Goal: Information Seeking & Learning: Check status

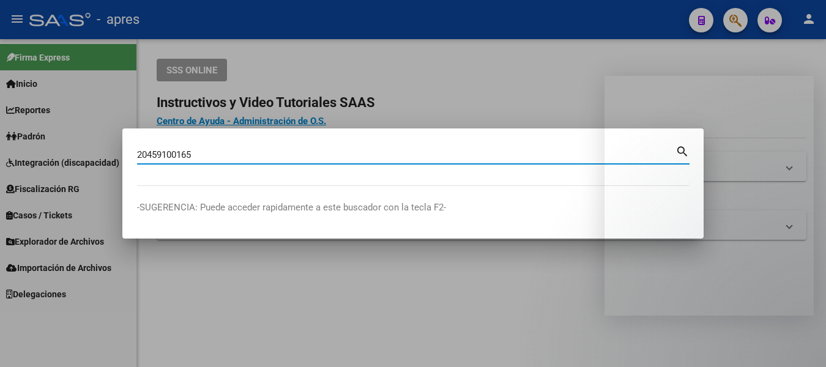
type input "20459100165"
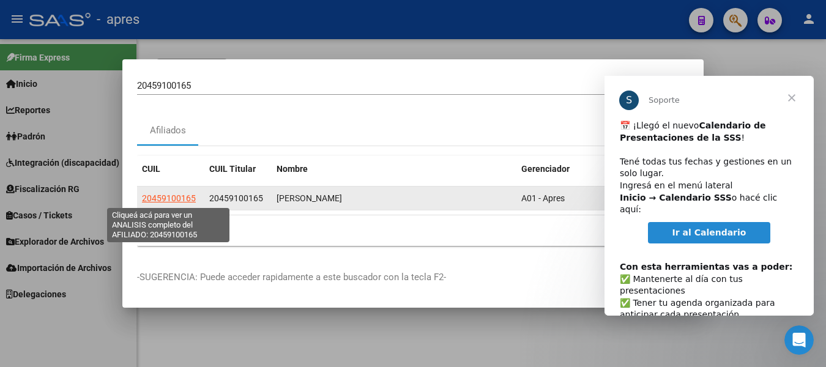
click at [178, 198] on span "20459100165" at bounding box center [169, 198] width 54 height 10
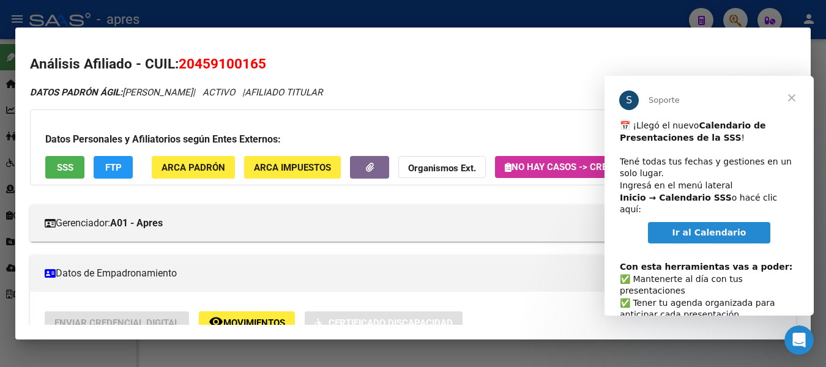
click at [794, 95] on span "Cerrar" at bounding box center [792, 98] width 44 height 44
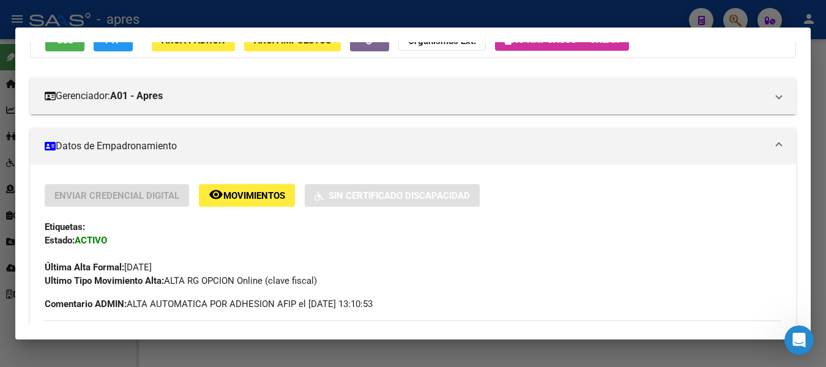
scroll to position [48, 0]
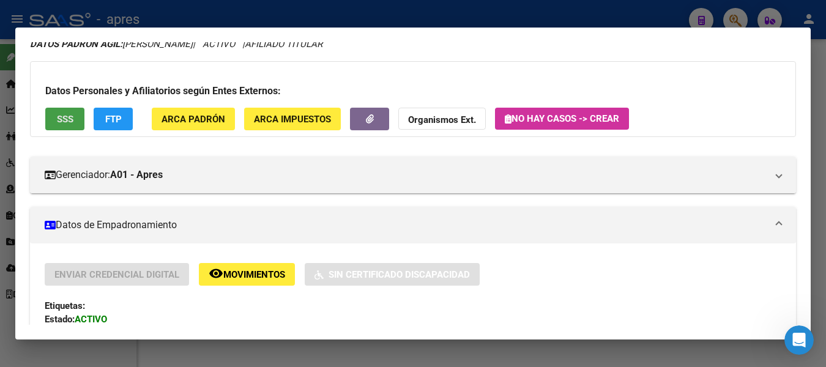
click at [67, 127] on button "SSS" at bounding box center [64, 119] width 39 height 23
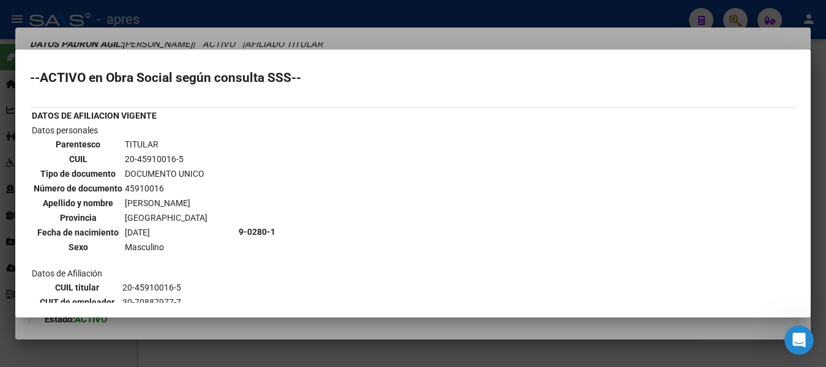
scroll to position [0, 0]
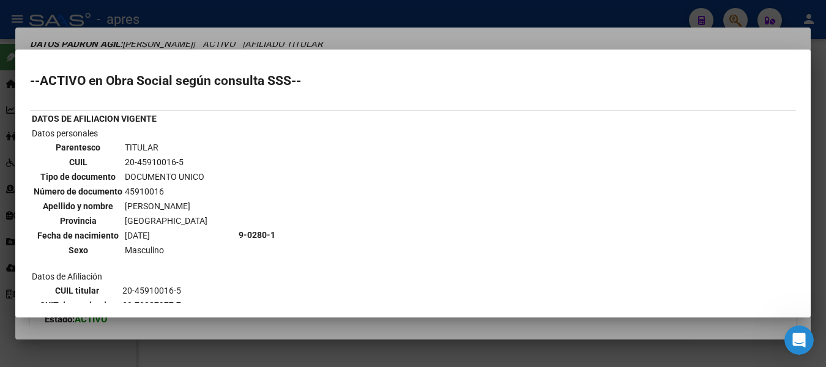
click at [325, 21] on div at bounding box center [413, 183] width 826 height 367
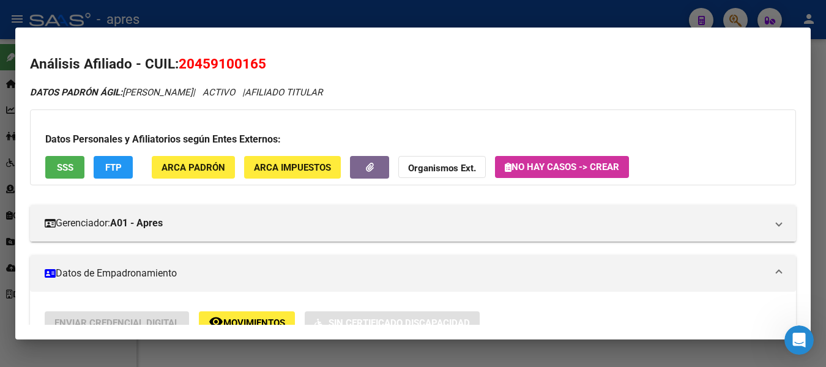
click at [644, 15] on div at bounding box center [413, 183] width 826 height 367
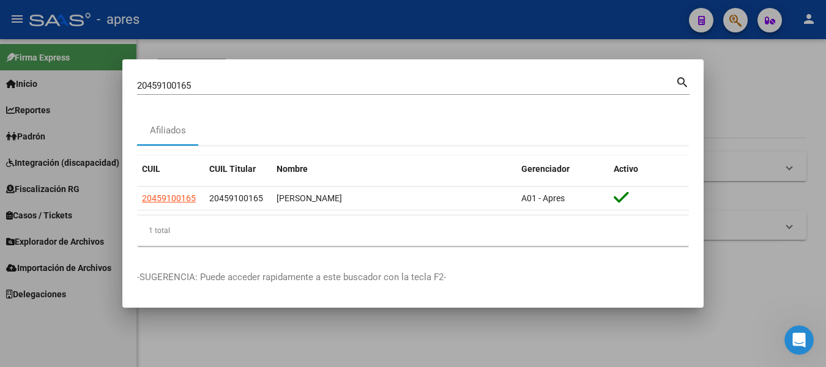
click at [644, 15] on div at bounding box center [413, 183] width 826 height 367
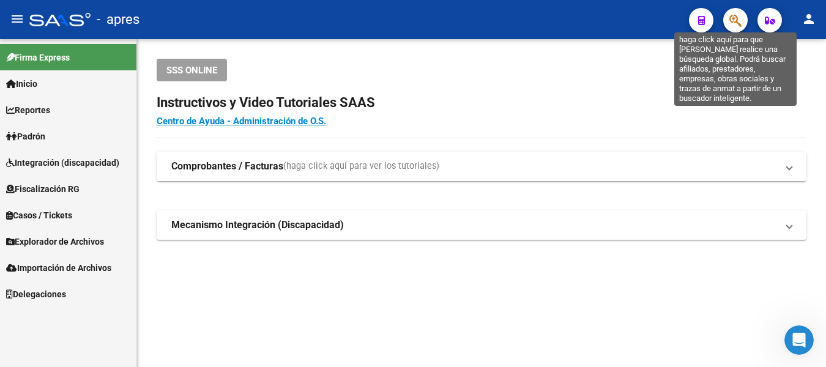
click at [737, 20] on icon "button" at bounding box center [735, 20] width 12 height 14
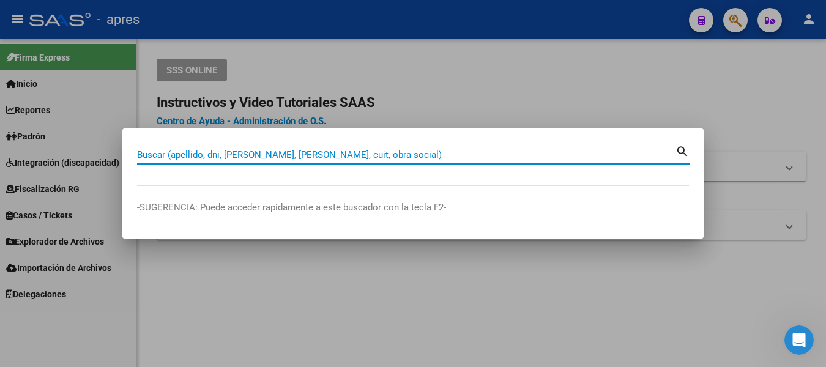
paste input "20459100165"
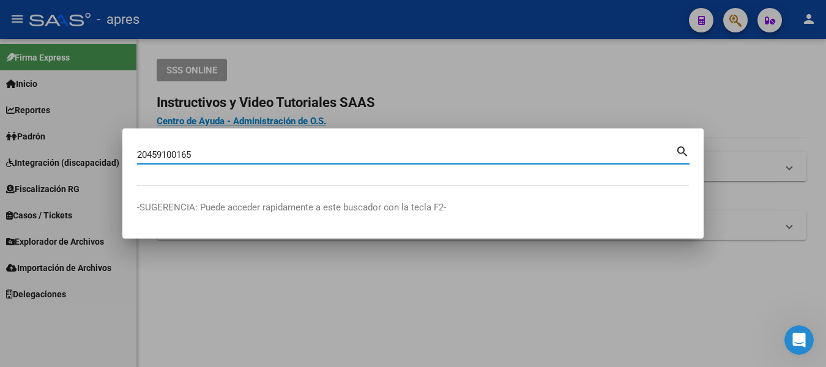
type input "20459100165"
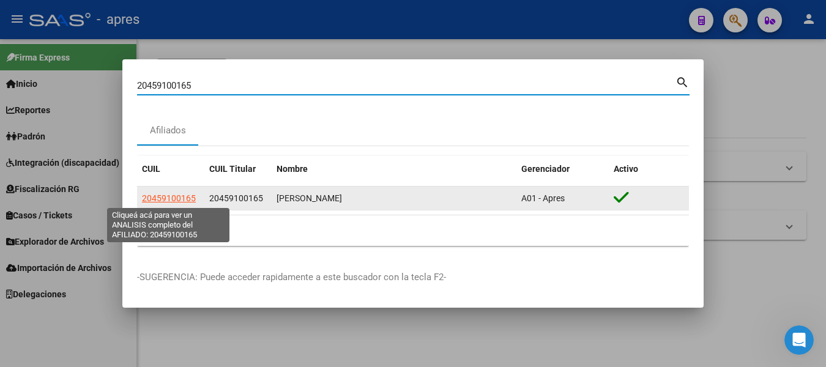
click at [175, 195] on span "20459100165" at bounding box center [169, 198] width 54 height 10
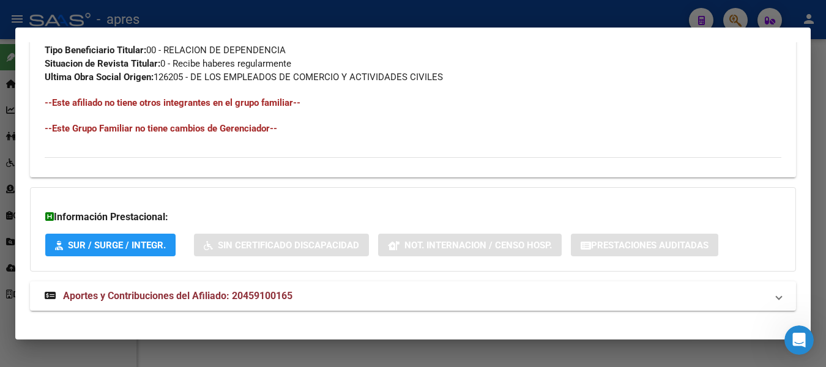
scroll to position [660, 0]
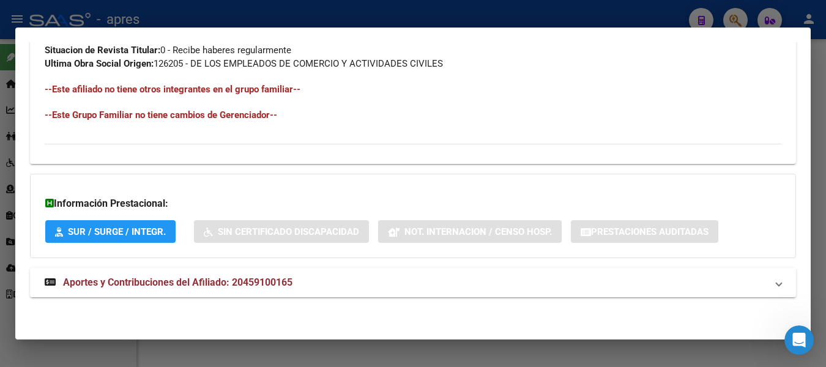
click at [122, 281] on span "Aportes y Contribuciones del Afiliado: 20459100165" at bounding box center [177, 283] width 229 height 12
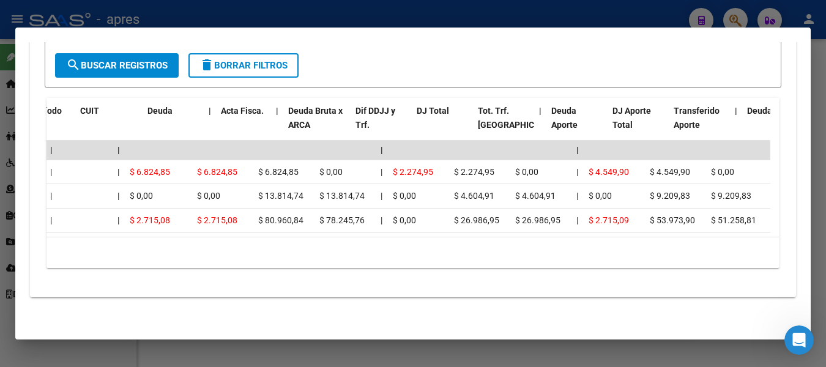
scroll to position [0, 0]
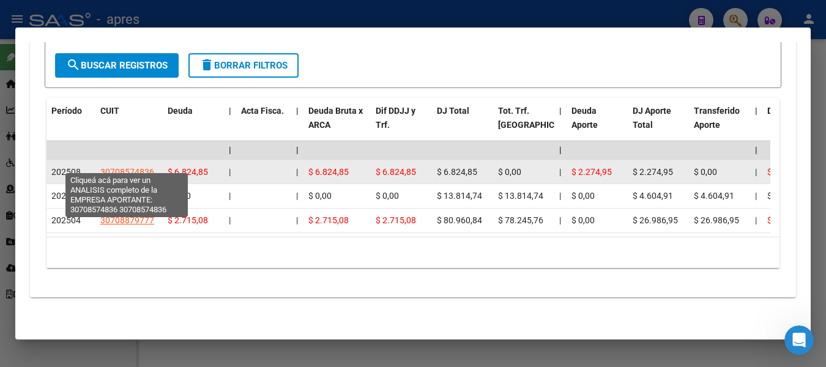
click at [135, 167] on span "30708574836" at bounding box center [127, 172] width 54 height 10
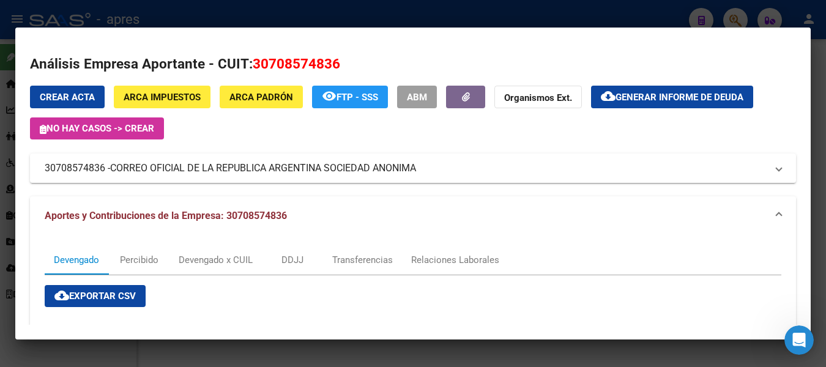
click at [540, 13] on div at bounding box center [413, 183] width 826 height 367
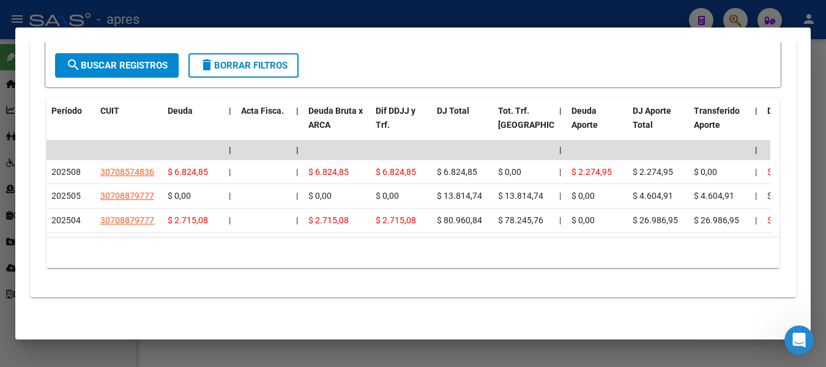
click at [293, 20] on div at bounding box center [413, 183] width 826 height 367
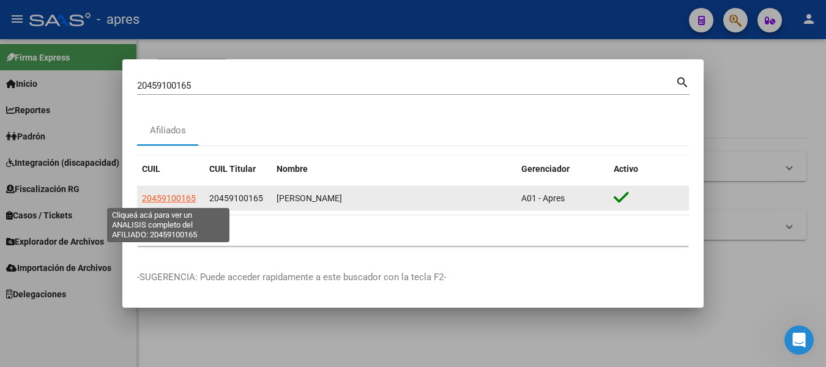
click at [171, 197] on span "20459100165" at bounding box center [169, 198] width 54 height 10
type textarea "20459100165"
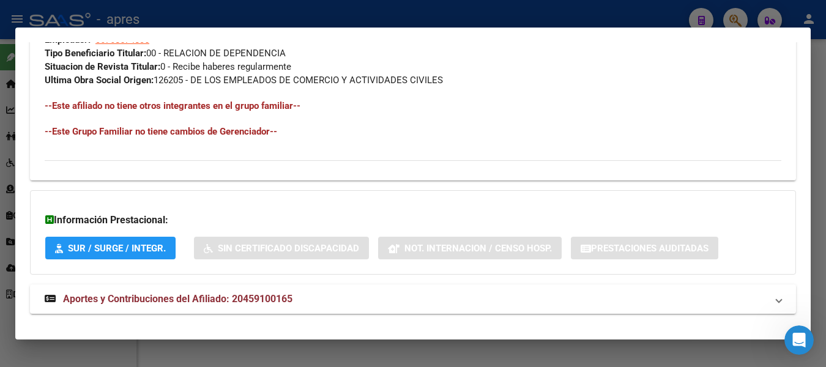
scroll to position [660, 0]
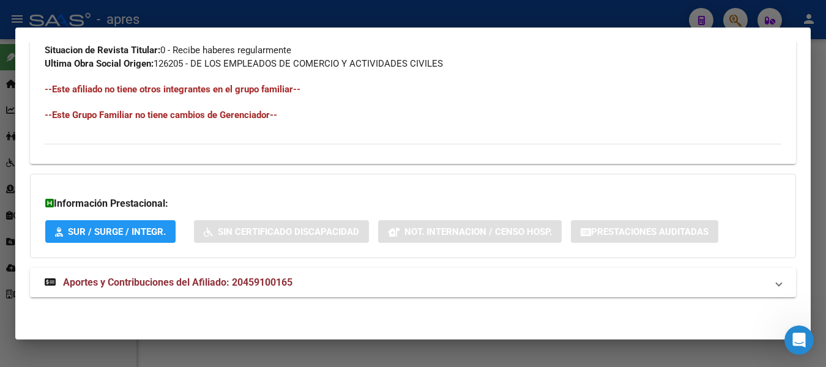
click at [743, 17] on div at bounding box center [413, 183] width 826 height 367
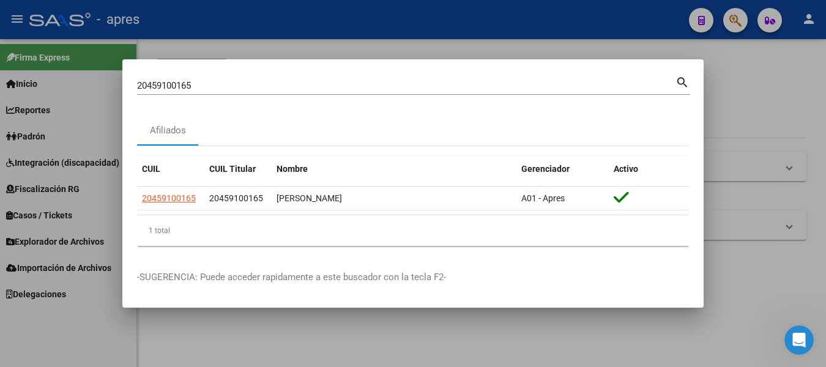
drag, startPoint x: 414, startPoint y: 75, endPoint x: 12, endPoint y: 64, distance: 402.7
click at [0, 67] on html "menu - apres person Firma Express Inicio Calendario SSS Instructivos Contacto O…" at bounding box center [413, 183] width 826 height 367
click at [239, 78] on div "20459100165 Buscar (apellido, dni, cuil, [PERSON_NAME], cuit, obra social)" at bounding box center [406, 85] width 538 height 18
click at [239, 77] on div "20459100165 Buscar (apellido, dni, cuil, [PERSON_NAME], cuit, obra social)" at bounding box center [406, 85] width 538 height 18
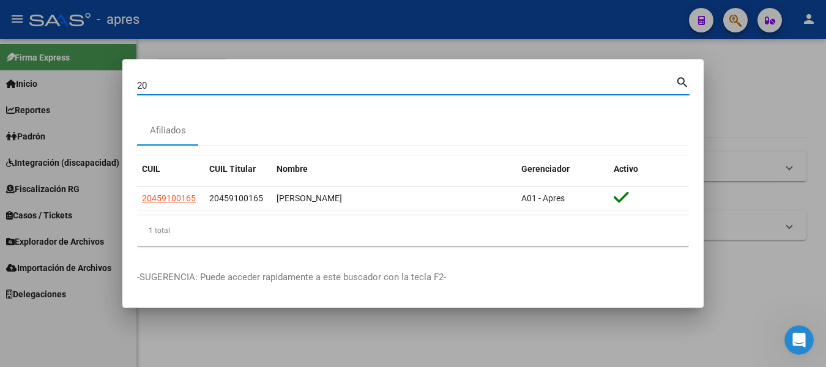
type input "2"
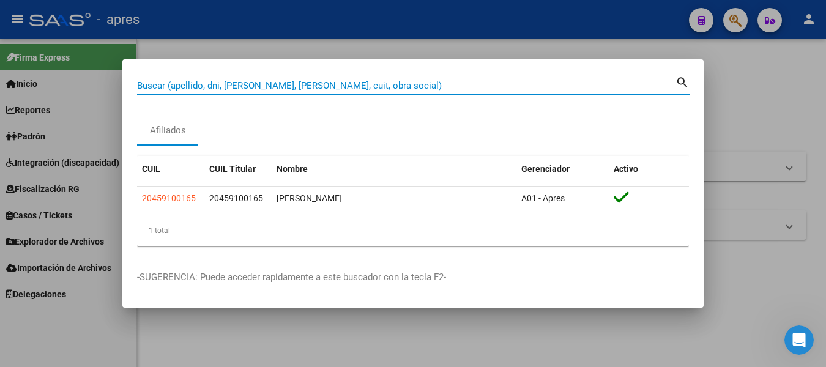
paste input "44455793"
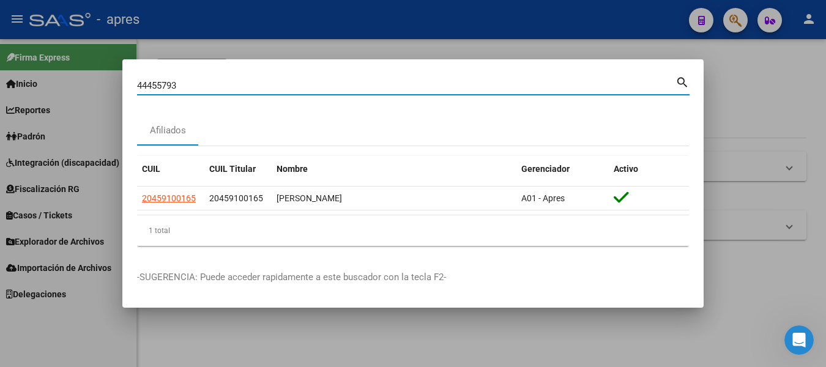
type input "44455793"
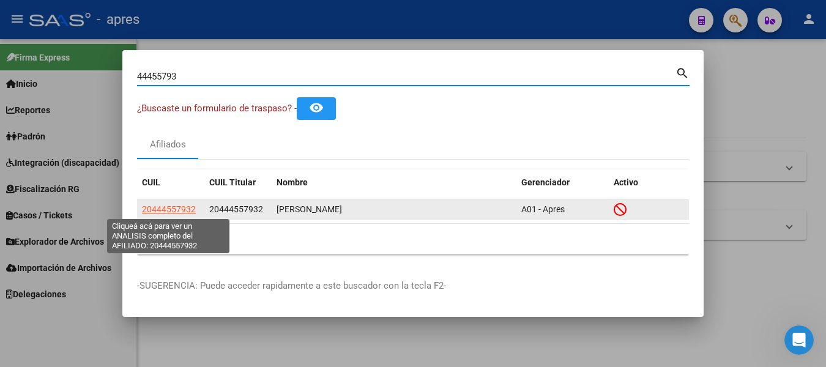
click at [182, 211] on span "20444557932" at bounding box center [169, 209] width 54 height 10
type textarea "20444557932"
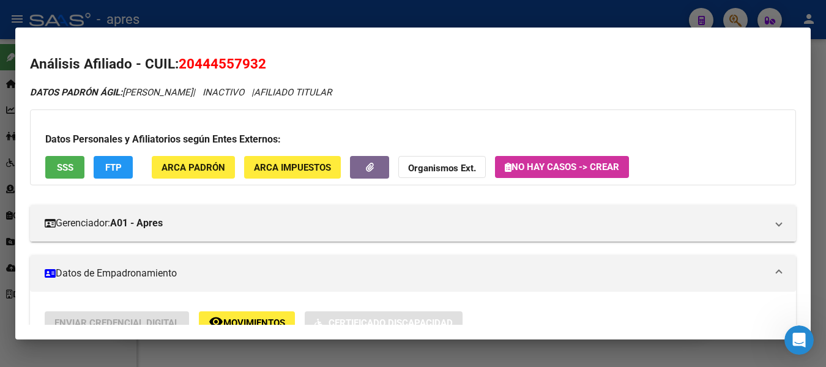
click at [63, 174] on button "SSS" at bounding box center [64, 167] width 39 height 23
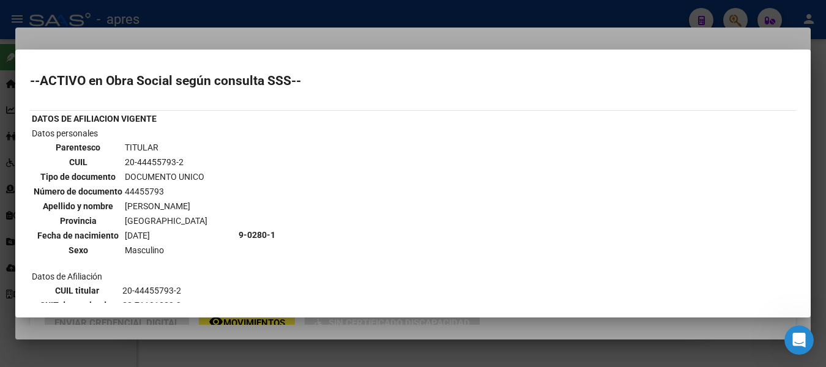
drag, startPoint x: 124, startPoint y: 161, endPoint x: 195, endPoint y: 160, distance: 70.4
click at [195, 160] on td "20-44455793-2" at bounding box center [166, 161] width 84 height 13
copy td "20-44455793-2"
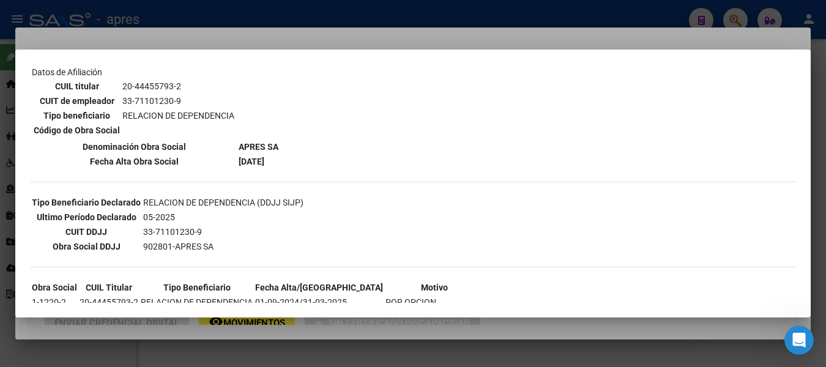
scroll to position [251, 0]
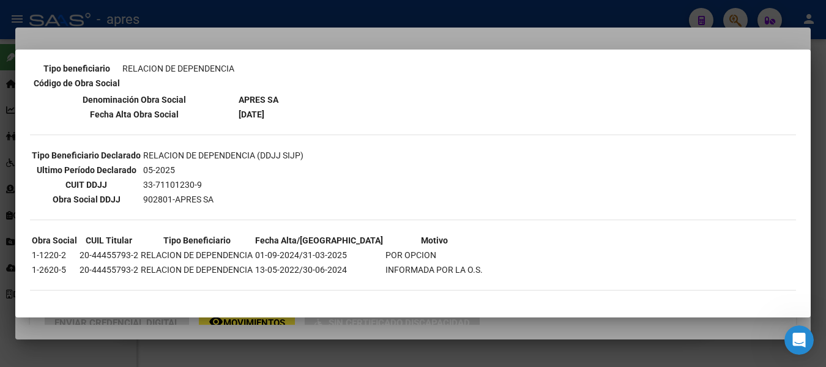
click at [206, 17] on div at bounding box center [413, 183] width 826 height 367
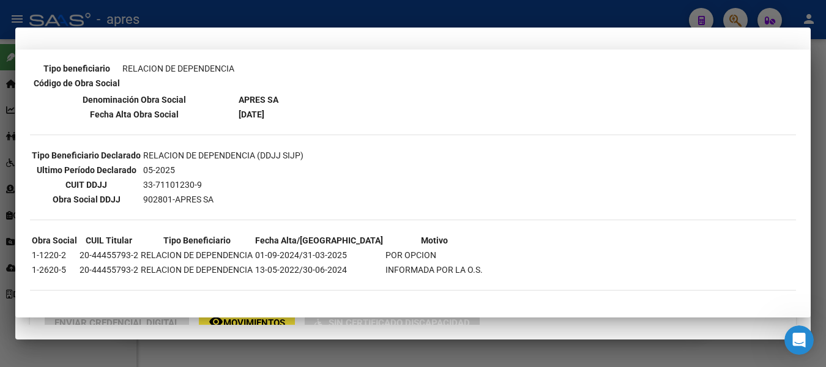
click at [206, 16] on div at bounding box center [413, 183] width 826 height 367
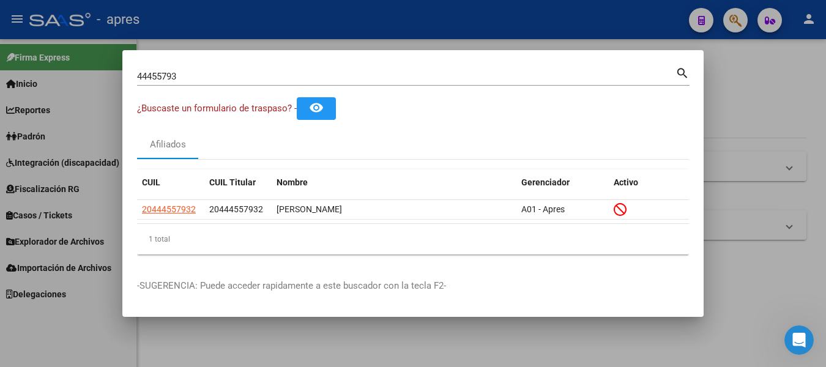
drag, startPoint x: 262, startPoint y: 66, endPoint x: 7, endPoint y: 66, distance: 255.1
click at [23, 71] on div "44455793 Buscar (apellido, dni, cuil, nro traspaso, cuit, obra social) search ¿…" at bounding box center [413, 183] width 826 height 367
click at [176, 70] on div "44455793 Buscar (apellido, dni, [PERSON_NAME], [PERSON_NAME], cuit, obra social)" at bounding box center [406, 76] width 538 height 18
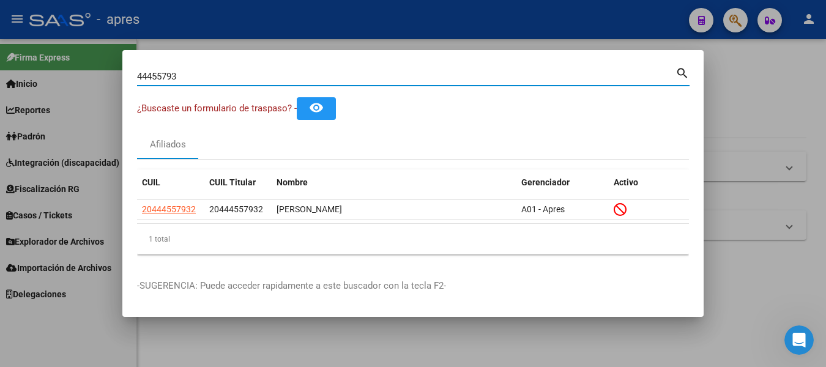
click at [176, 70] on div "44455793 Buscar (apellido, dni, [PERSON_NAME], [PERSON_NAME], cuit, obra social)" at bounding box center [406, 76] width 538 height 18
drag, startPoint x: 218, startPoint y: 78, endPoint x: -5, endPoint y: 34, distance: 226.9
click at [0, 34] on html "menu - apres person Firma Express Inicio Calendario SSS Instructivos Contacto O…" at bounding box center [413, 183] width 826 height 367
paste input "20307907624"
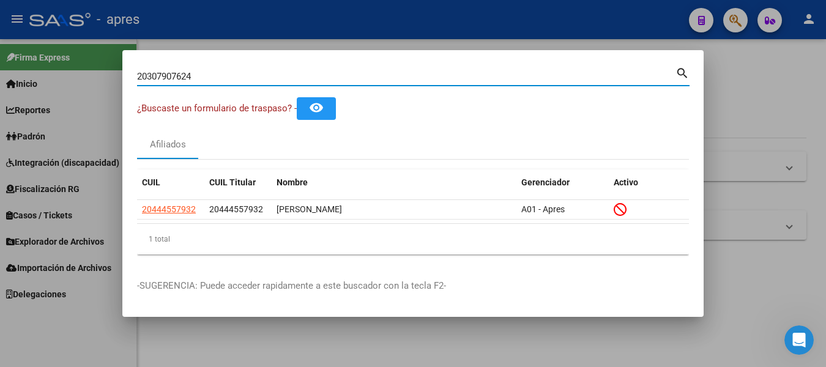
type input "20307907624"
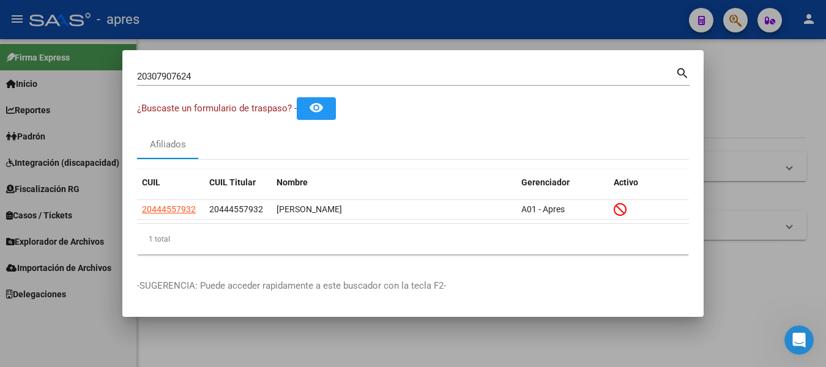
click at [680, 76] on mat-icon "search" at bounding box center [682, 72] width 14 height 15
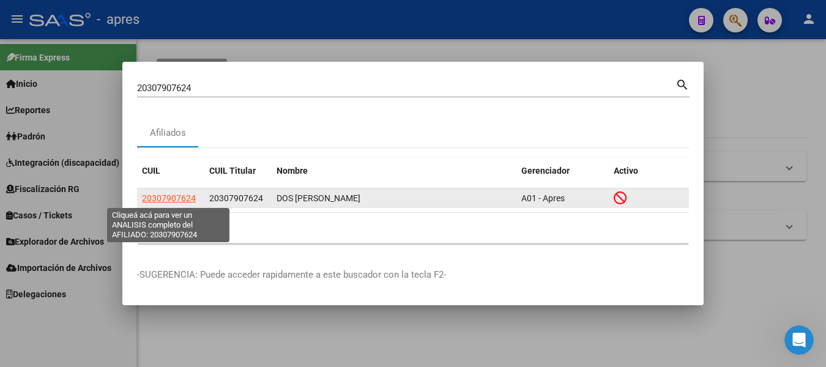
click at [167, 198] on span "20307907624" at bounding box center [169, 198] width 54 height 10
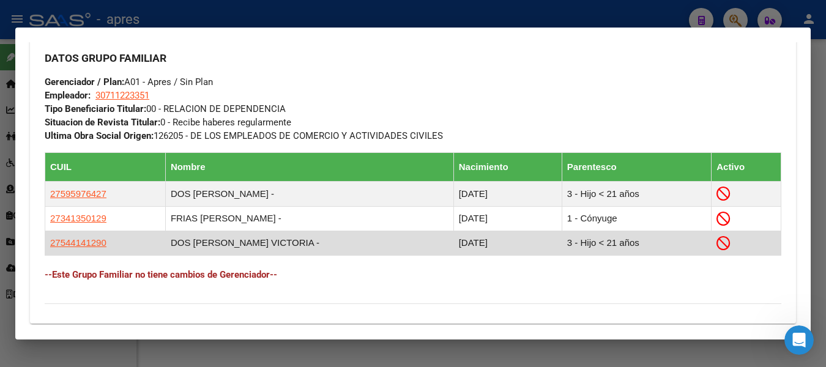
scroll to position [673, 0]
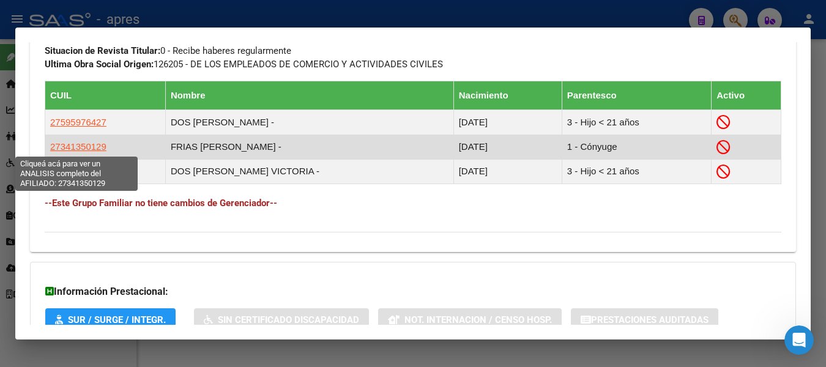
click at [84, 150] on span "27341350129" at bounding box center [78, 146] width 56 height 10
type textarea "27341350129"
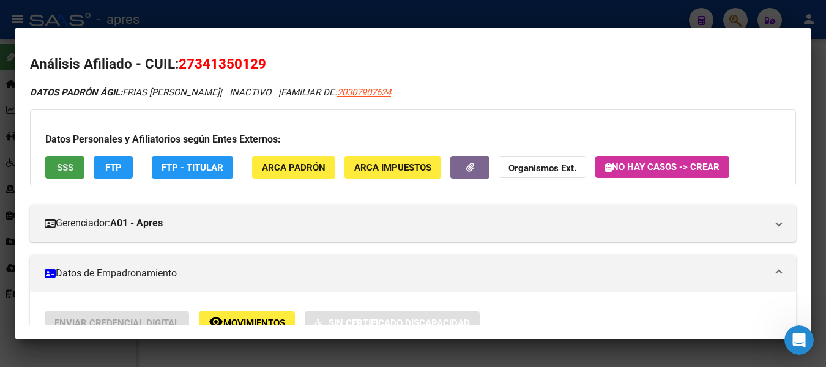
click at [63, 174] on button "SSS" at bounding box center [64, 167] width 39 height 23
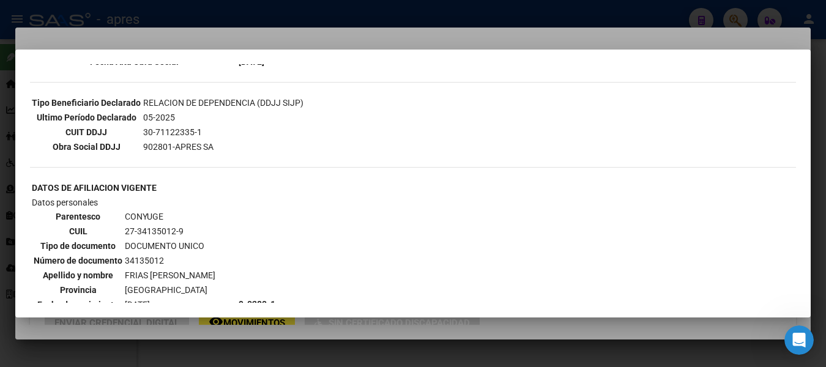
scroll to position [306, 0]
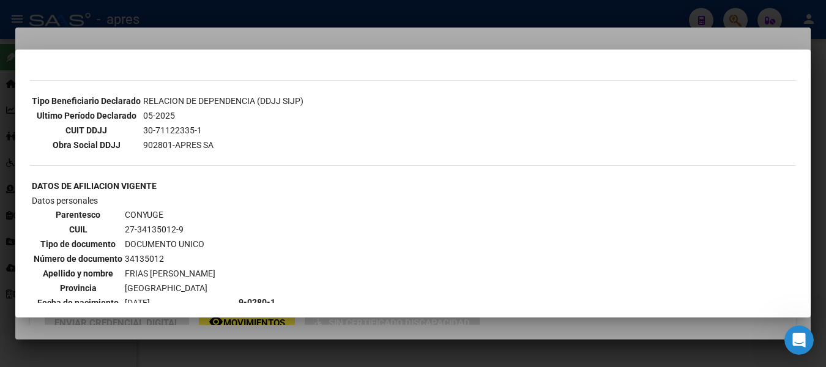
drag, startPoint x: 181, startPoint y: 228, endPoint x: 126, endPoint y: 226, distance: 55.1
click at [126, 226] on td "27-34135012-9" at bounding box center [170, 229] width 92 height 13
copy td "27-34135012-9"
click at [231, 18] on div at bounding box center [413, 183] width 826 height 367
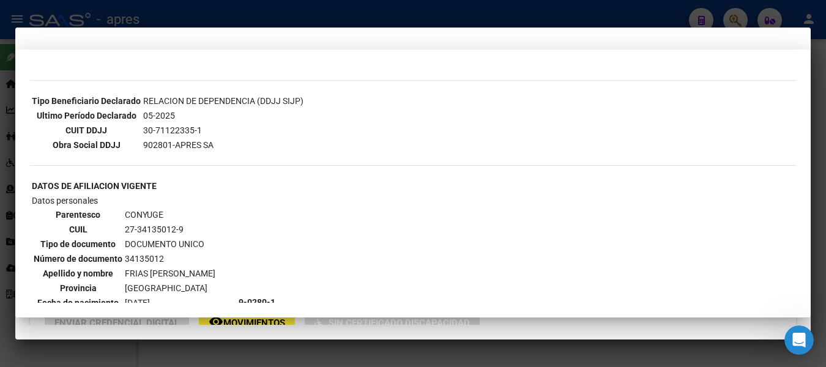
click at [231, 18] on div at bounding box center [413, 183] width 826 height 367
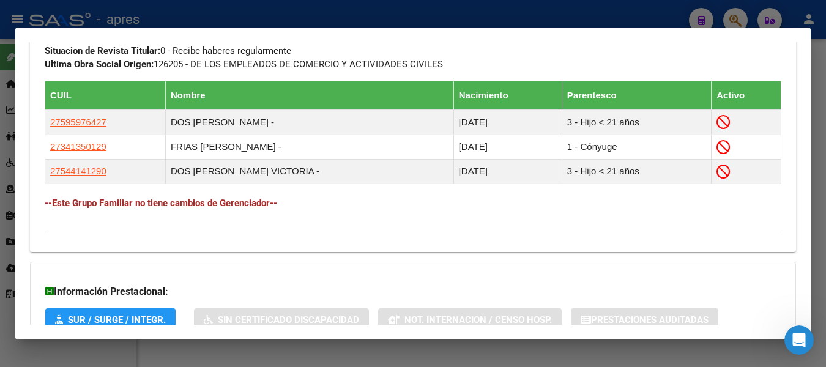
click at [231, 18] on div at bounding box center [413, 183] width 826 height 367
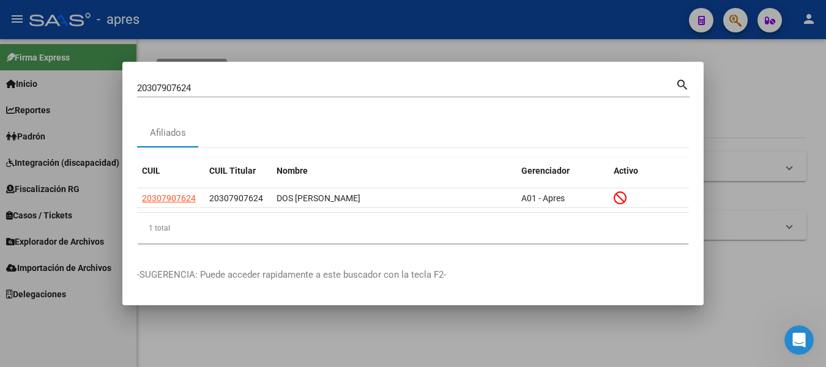
drag, startPoint x: 16, startPoint y: 57, endPoint x: -5, endPoint y: 53, distance: 21.2
click at [0, 53] on html "menu - apres person Firma Express Inicio Calendario SSS Instructivos Contacto O…" at bounding box center [413, 183] width 826 height 367
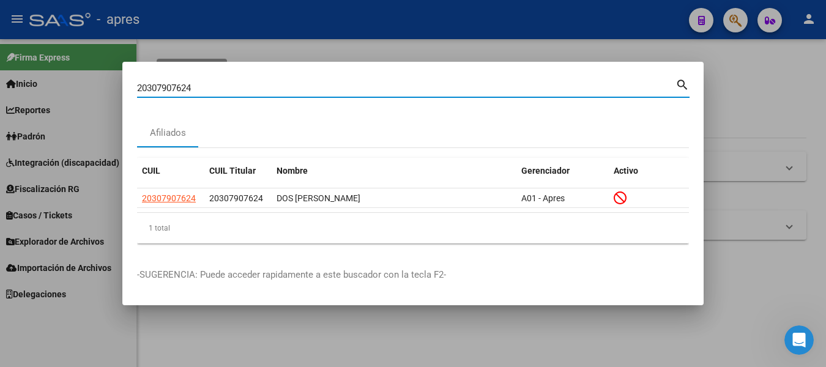
paste input "40715330"
type input "40715330"
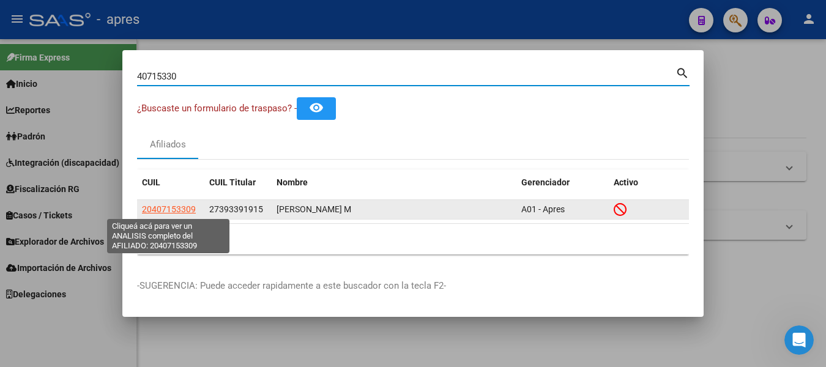
click at [173, 208] on span "20407153309" at bounding box center [169, 209] width 54 height 10
type textarea "20407153309"
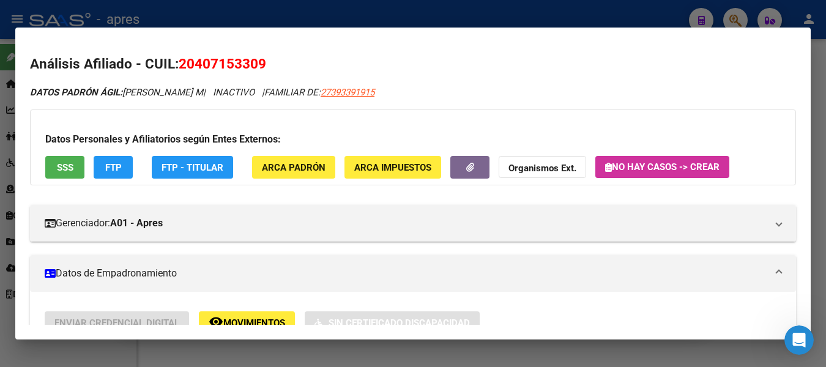
drag, startPoint x: 177, startPoint y: 61, endPoint x: 280, endPoint y: 59, distance: 102.2
click at [280, 59] on h2 "Análisis Afiliado - CUIL: 20407153309" at bounding box center [413, 64] width 766 height 21
drag, startPoint x: 296, startPoint y: 64, endPoint x: 263, endPoint y: 64, distance: 33.0
click at [295, 63] on h2 "Análisis Afiliado - CUIL: 20407153309" at bounding box center [413, 64] width 766 height 21
click at [313, 69] on h2 "Análisis Afiliado - CUIL: 20407153309" at bounding box center [413, 64] width 766 height 21
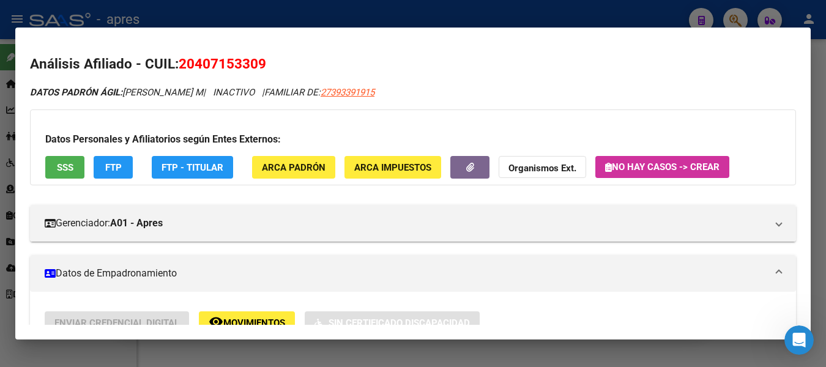
drag, startPoint x: 182, startPoint y: 62, endPoint x: 266, endPoint y: 62, distance: 83.8
click at [266, 62] on span "20407153309" at bounding box center [222, 64] width 87 height 16
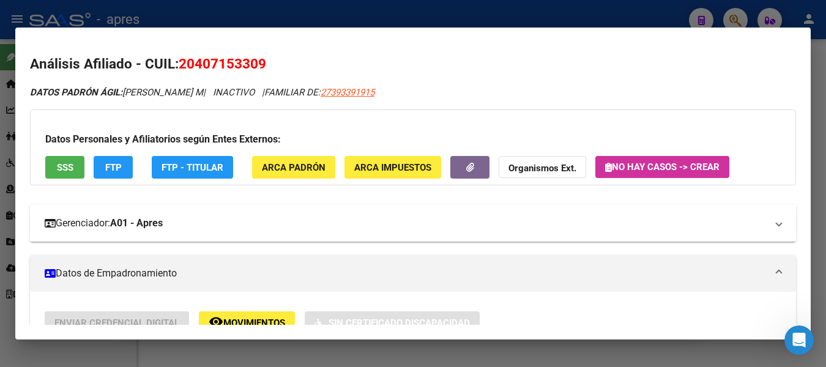
copy span "20407153309"
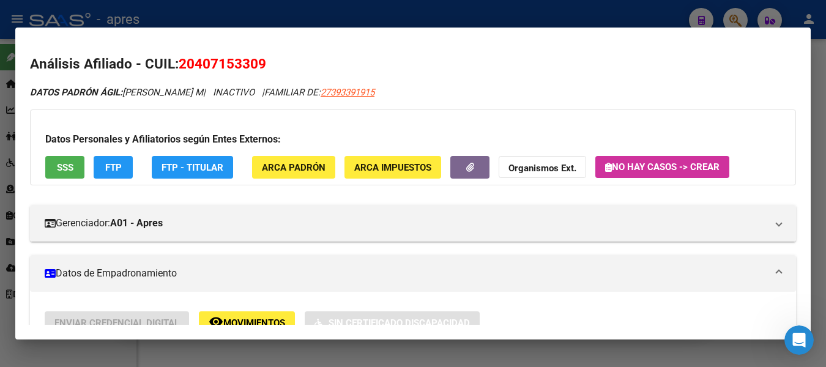
click at [608, 2] on div at bounding box center [413, 183] width 826 height 367
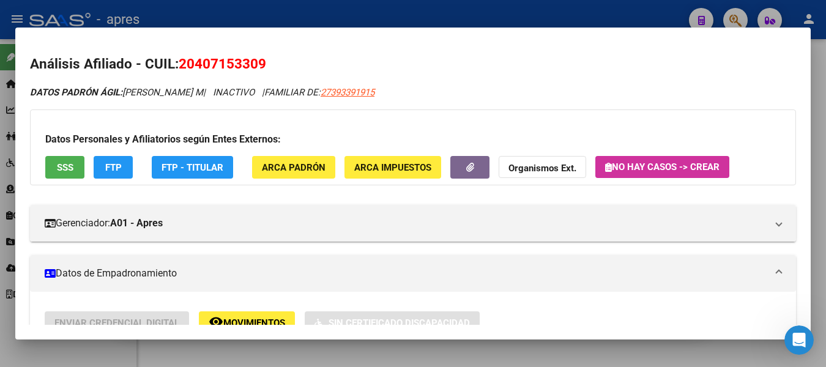
click at [608, 2] on div at bounding box center [413, 183] width 826 height 367
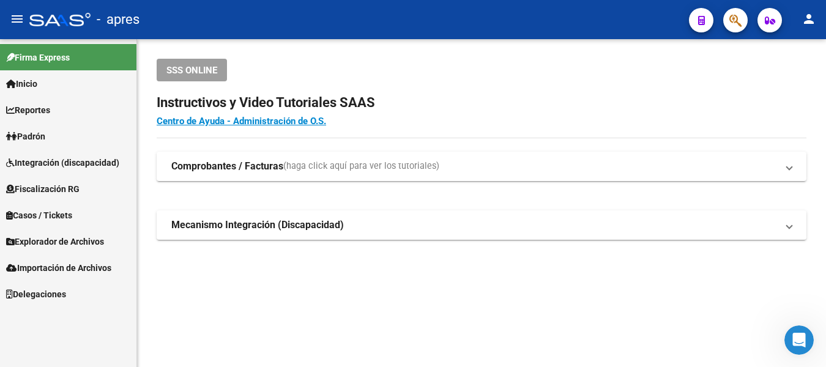
click at [604, 2] on mat-toolbar "menu - apres person" at bounding box center [413, 19] width 826 height 39
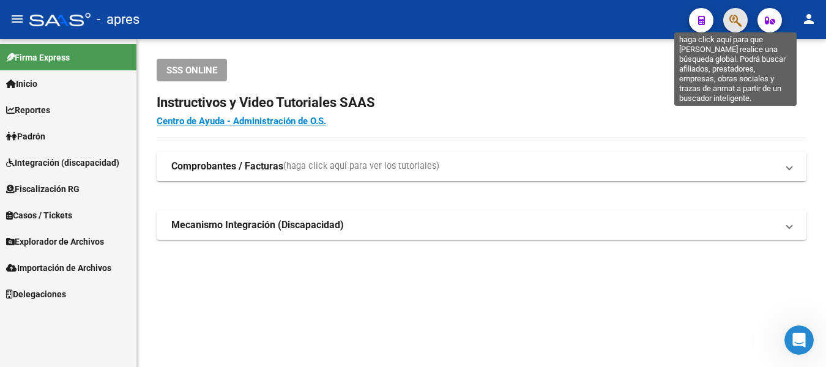
click at [737, 18] on icon "button" at bounding box center [735, 20] width 12 height 14
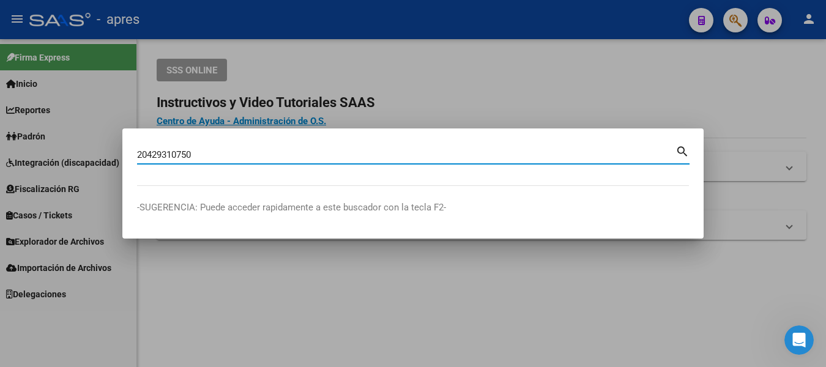
type input "20429310750"
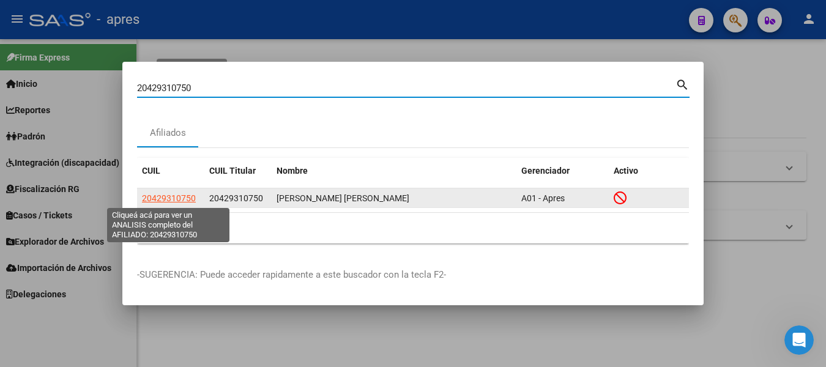
click at [177, 197] on span "20429310750" at bounding box center [169, 198] width 54 height 10
type textarea "20429310750"
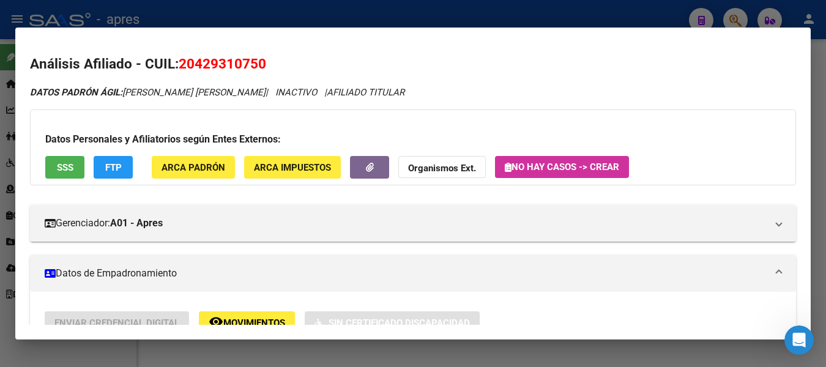
click at [500, 15] on div at bounding box center [413, 183] width 826 height 367
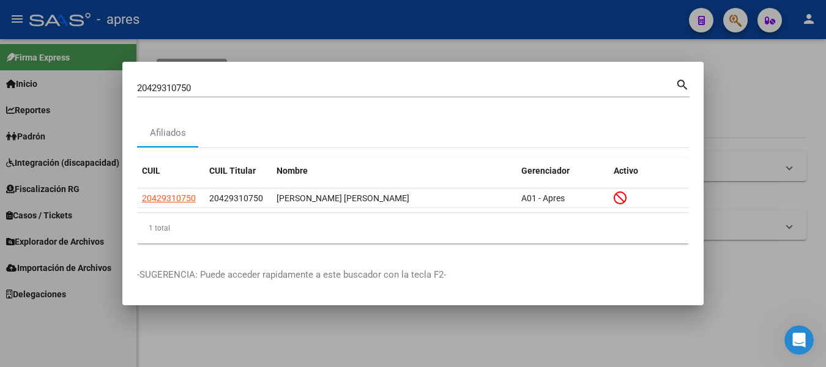
drag, startPoint x: 664, startPoint y: 76, endPoint x: 639, endPoint y: 77, distance: 25.7
click at [664, 78] on div "20429310750 Buscar (apellido, dni, cuil, [PERSON_NAME], cuit, obra social) sear…" at bounding box center [413, 86] width 552 height 21
drag, startPoint x: 225, startPoint y: 78, endPoint x: -5, endPoint y: 100, distance: 231.1
click at [0, 100] on html "menu - apres person Firma Express Inicio Calendario SSS Instructivos Contacto O…" at bounding box center [413, 183] width 826 height 367
click at [199, 94] on div "20429310750 Buscar (apellido, dni, cuil, [PERSON_NAME], cuit, obra social)" at bounding box center [406, 88] width 538 height 18
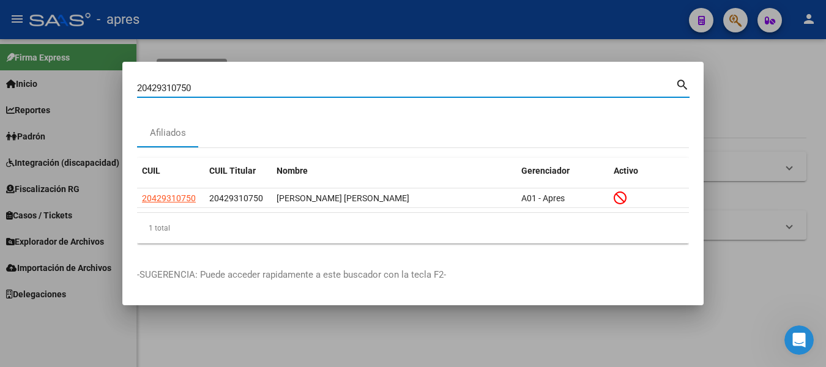
click at [195, 87] on input "20429310750" at bounding box center [406, 88] width 538 height 11
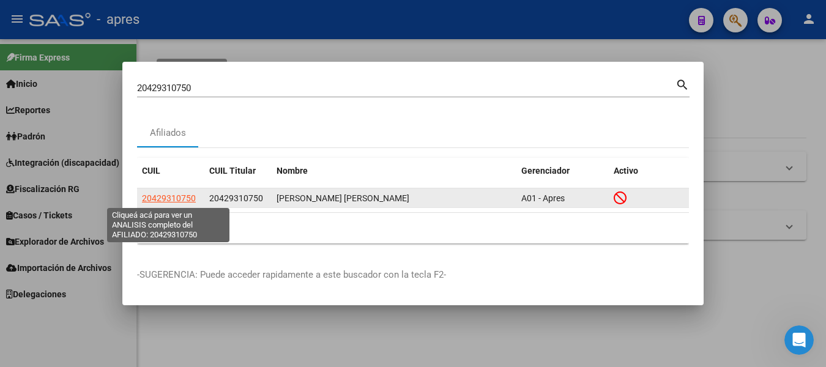
click at [171, 199] on span "20429310750" at bounding box center [169, 198] width 54 height 10
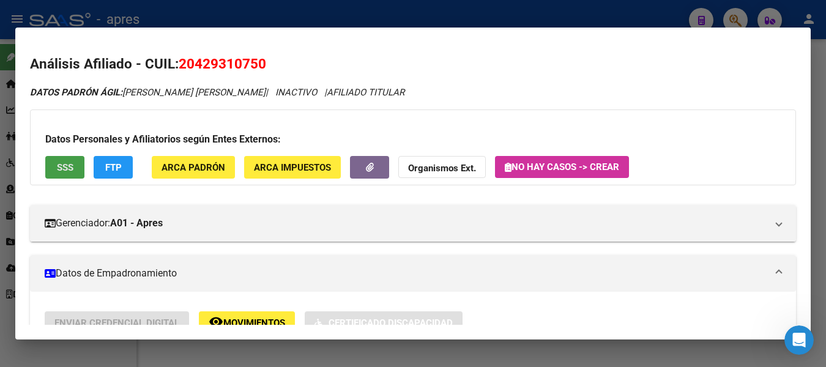
click at [60, 168] on span "SSS" at bounding box center [65, 167] width 17 height 11
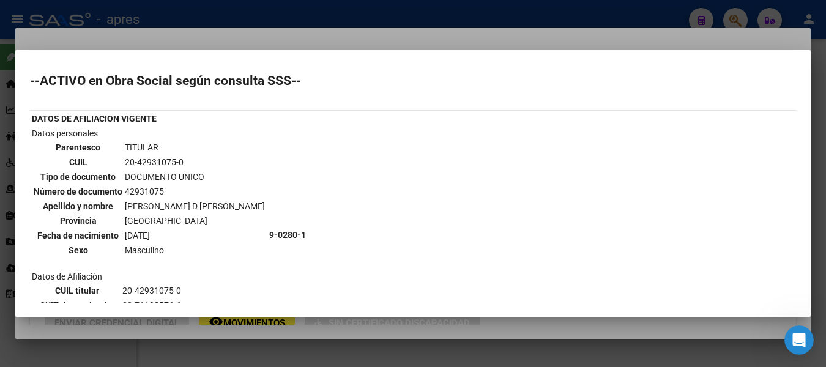
drag, startPoint x: 125, startPoint y: 161, endPoint x: 182, endPoint y: 161, distance: 56.9
click at [182, 161] on td "20-42931075-0" at bounding box center [194, 161] width 141 height 13
copy td "20-42931075-0"
click at [316, 39] on div at bounding box center [413, 183] width 826 height 367
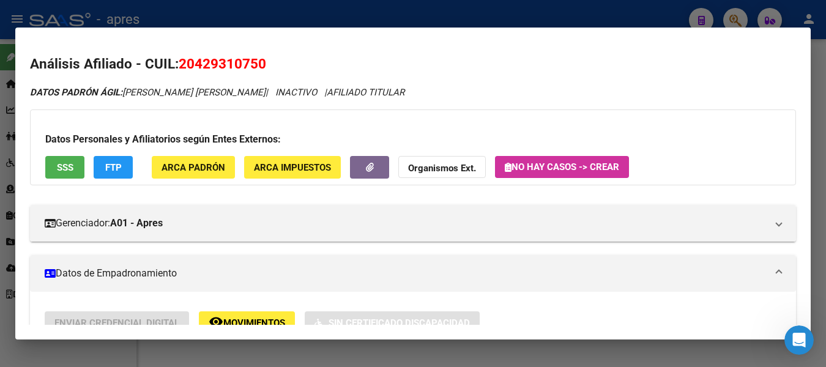
click at [340, 4] on div at bounding box center [413, 183] width 826 height 367
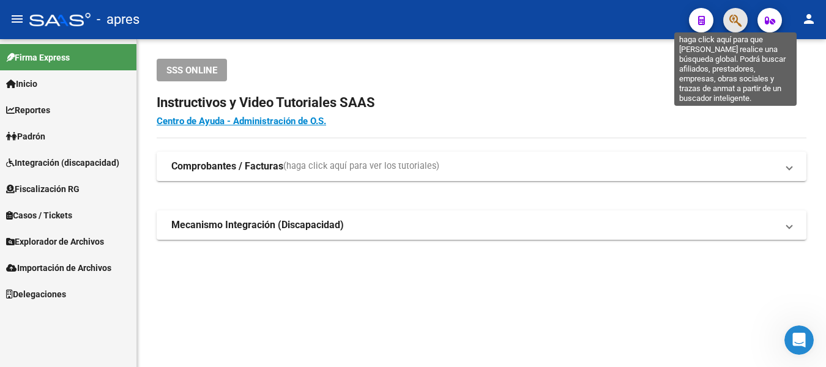
click at [741, 20] on icon "button" at bounding box center [735, 20] width 12 height 14
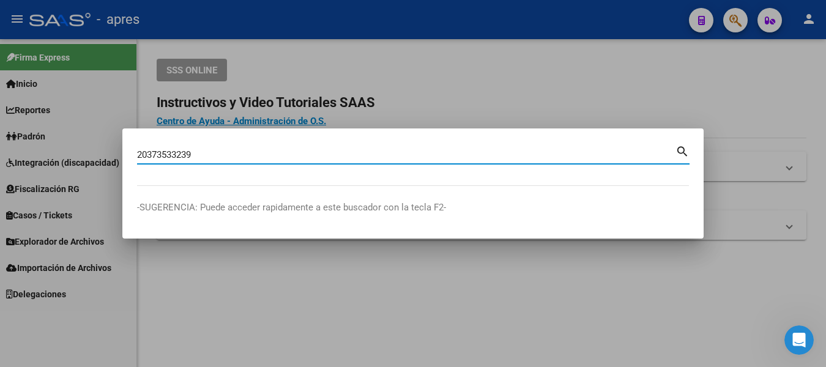
type input "20373533239"
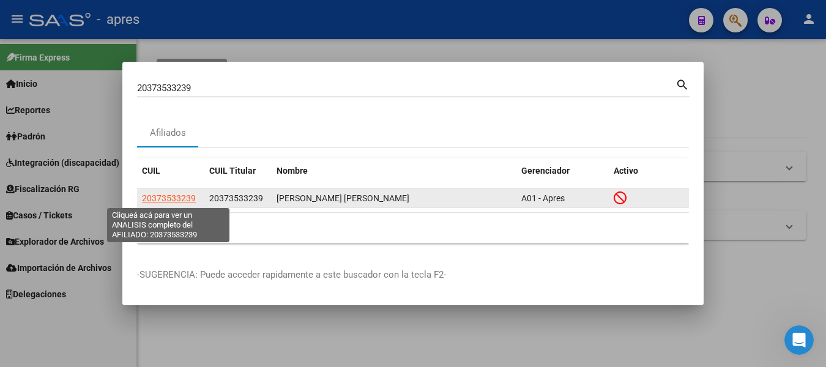
click at [185, 195] on span "20373533239" at bounding box center [169, 198] width 54 height 10
type textarea "20373533239"
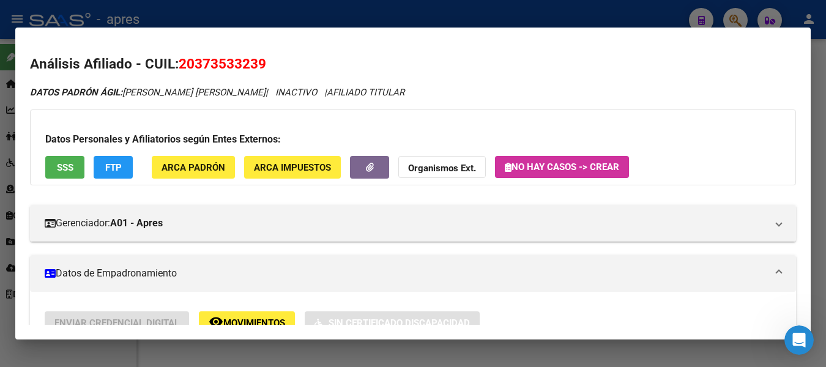
click at [61, 164] on span "SSS" at bounding box center [65, 167] width 17 height 11
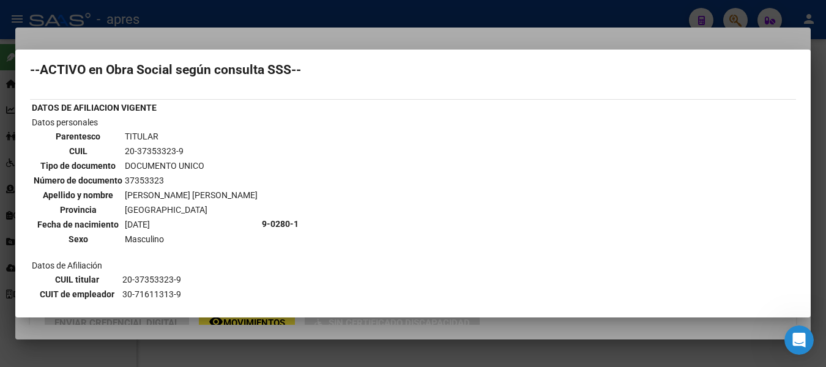
scroll to position [0, 0]
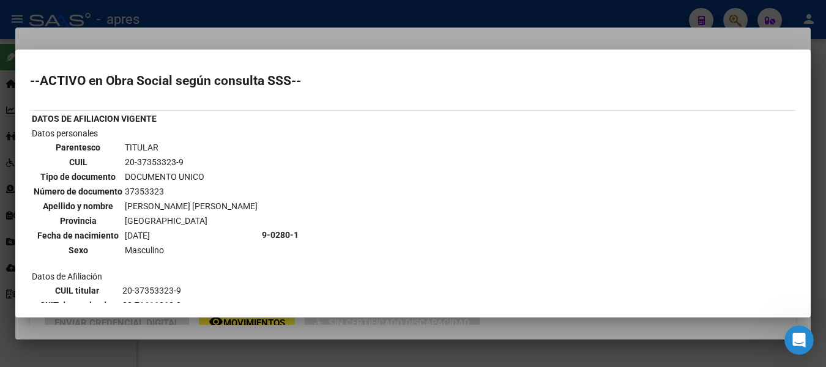
click at [528, 15] on div at bounding box center [413, 183] width 826 height 367
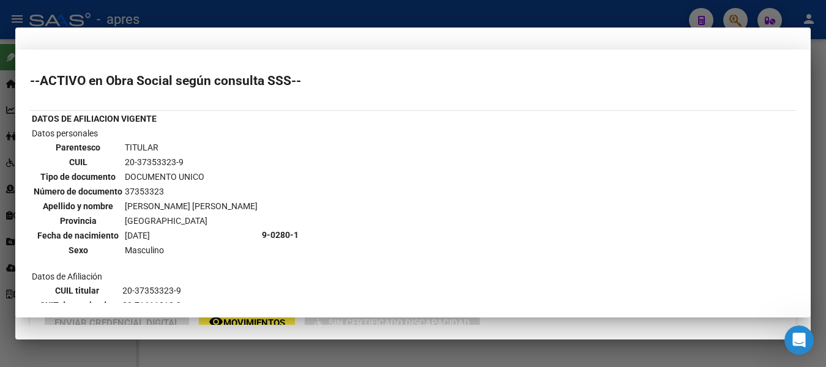
click at [528, 15] on div at bounding box center [413, 183] width 826 height 367
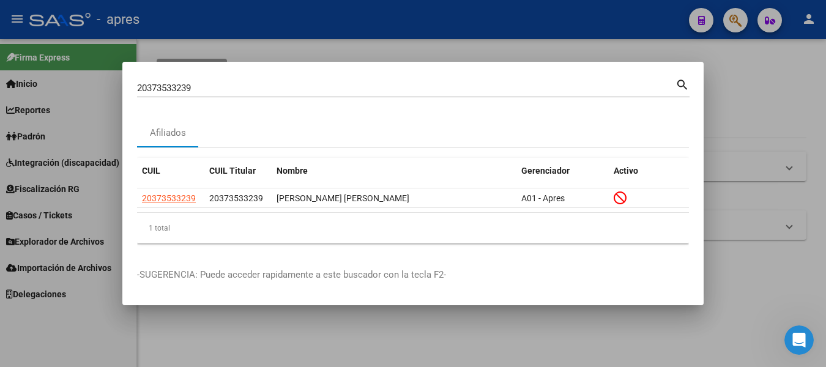
click at [527, 16] on div at bounding box center [413, 183] width 826 height 367
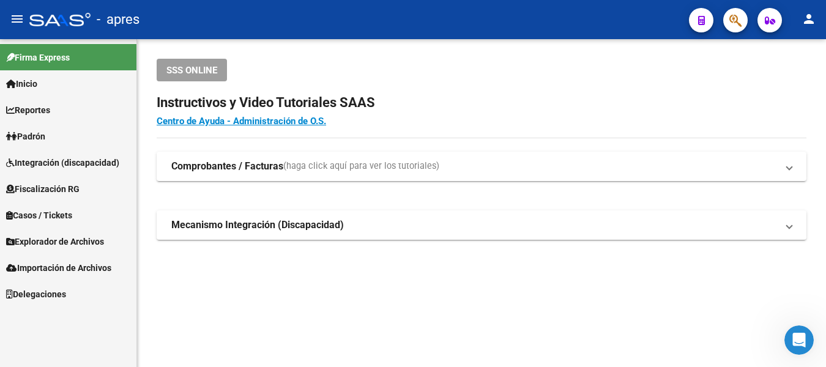
click at [727, 19] on button "button" at bounding box center [735, 20] width 24 height 24
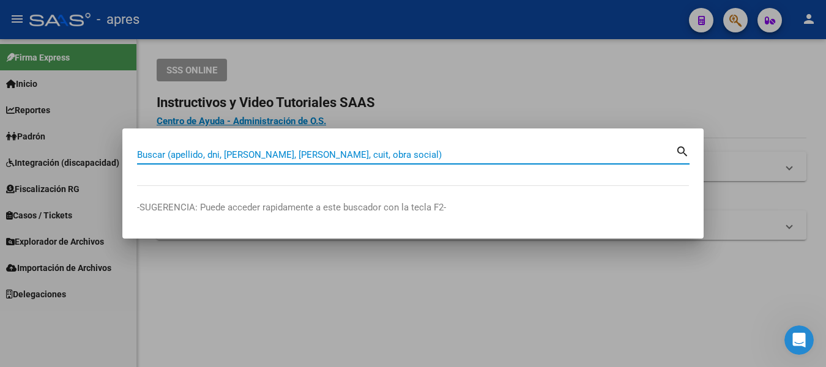
paste input "20241704719"
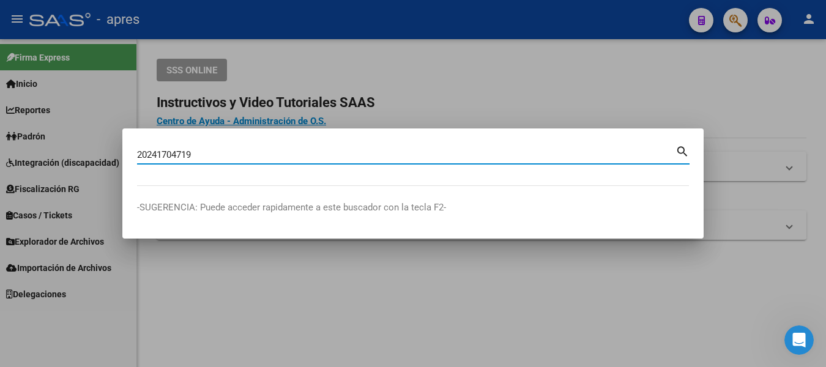
type input "20241704719"
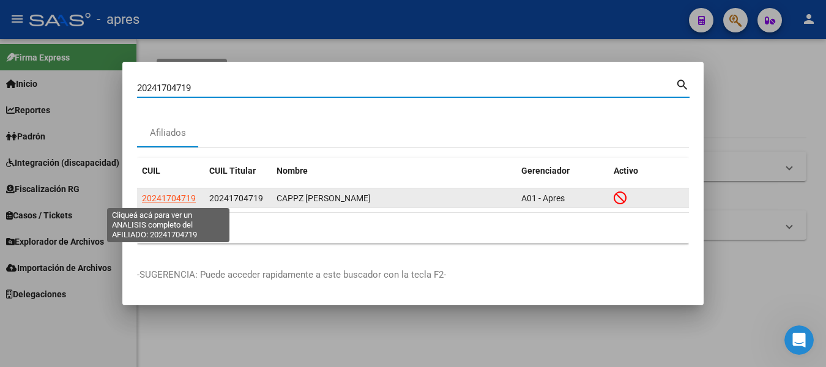
click at [182, 200] on span "20241704719" at bounding box center [169, 198] width 54 height 10
type textarea "20241704719"
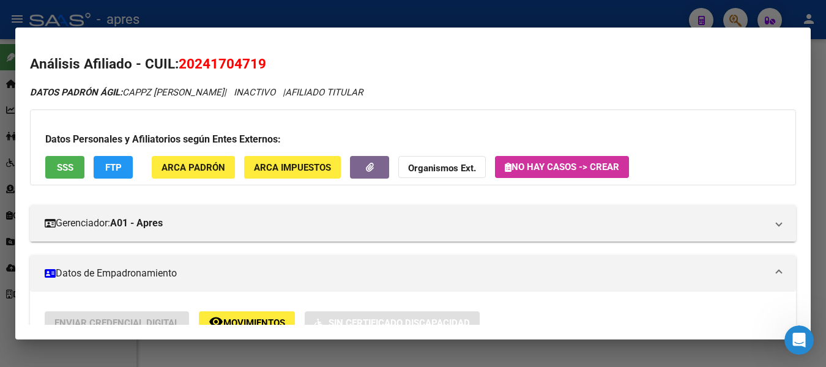
click at [59, 163] on span "SSS" at bounding box center [65, 167] width 17 height 11
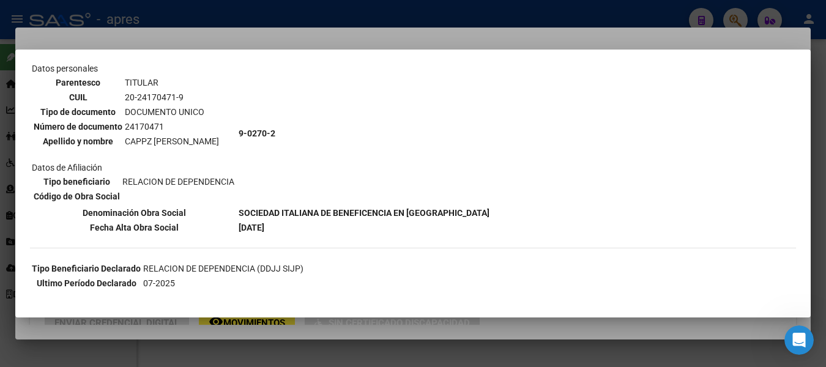
scroll to position [306, 0]
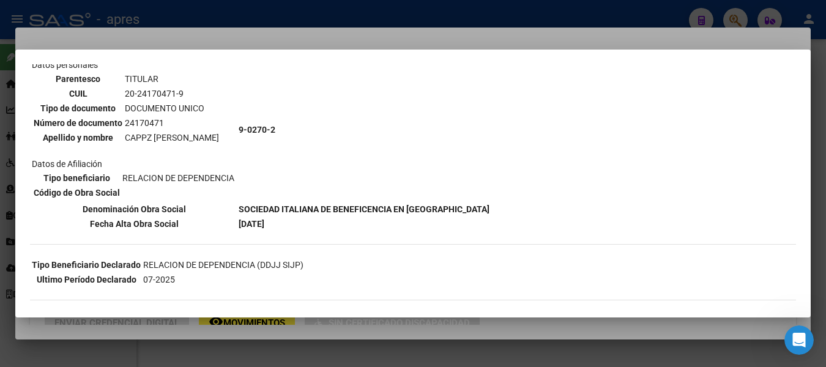
click at [247, 21] on div at bounding box center [413, 183] width 826 height 367
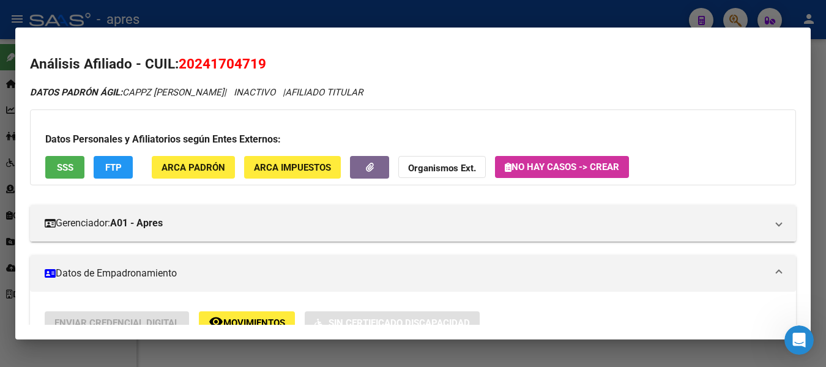
click at [68, 167] on span "SSS" at bounding box center [65, 167] width 17 height 11
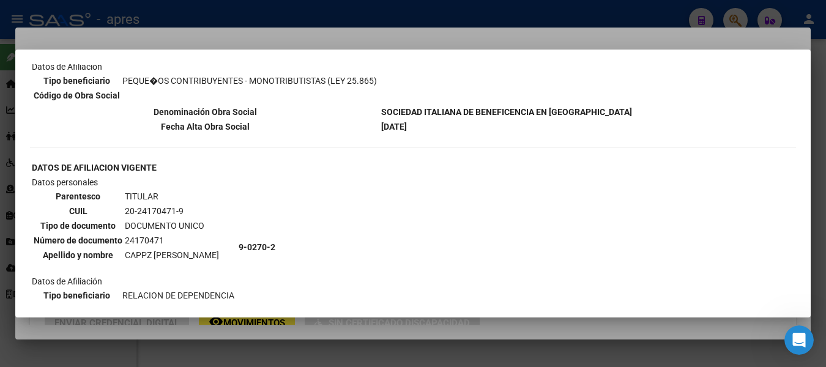
scroll to position [0, 0]
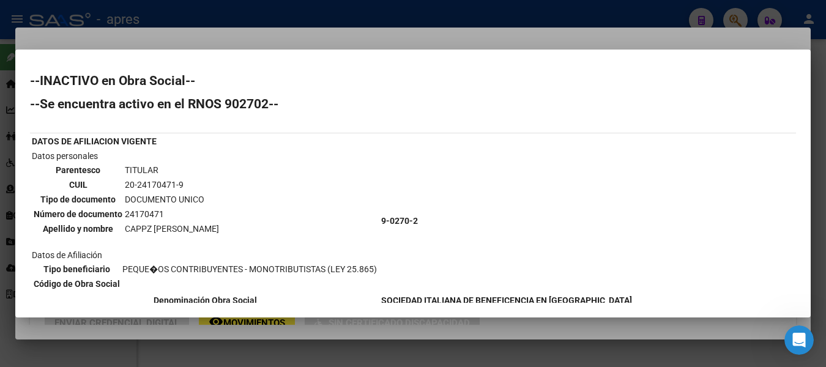
drag, startPoint x: 608, startPoint y: 273, endPoint x: 29, endPoint y: 24, distance: 630.0
click at [29, 24] on div "20241704719 Buscar (apellido, dni, cuil, nro traspaso, cuit, obra social) searc…" at bounding box center [413, 183] width 826 height 367
copy div "--LOREMIPS do Sita Consec-- --Ad elitseddo eiusmo te in UTLA 812334-- ETDOL MA …"
click at [283, 13] on div at bounding box center [413, 183] width 826 height 367
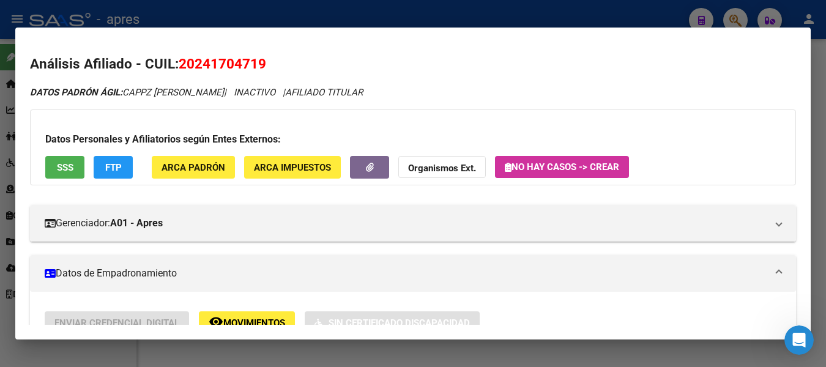
click at [728, 12] on div at bounding box center [413, 183] width 826 height 367
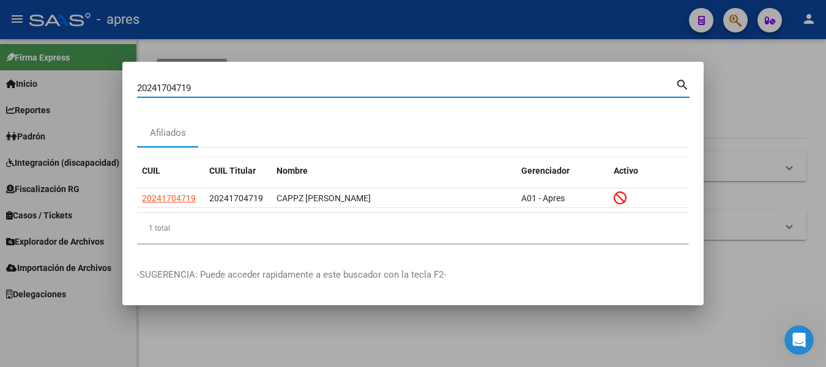
drag, startPoint x: 274, startPoint y: 86, endPoint x: -5, endPoint y: 21, distance: 286.4
click at [0, 21] on html "menu - apres person Firma Express Inicio Calendario SSS Instructivos Contacto O…" at bounding box center [413, 183] width 826 height 367
paste input "461999"
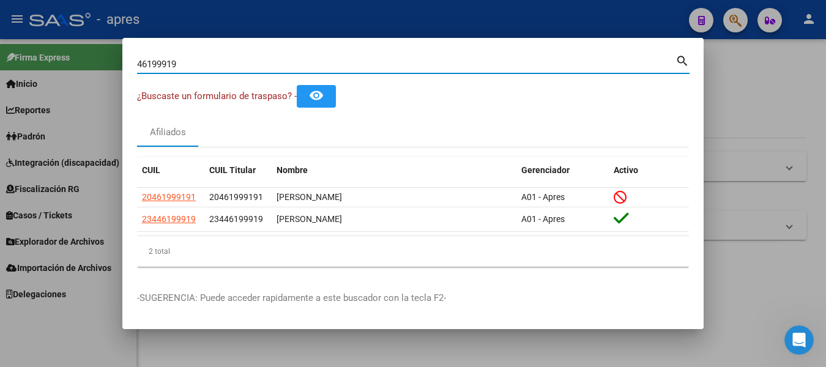
drag, startPoint x: 208, startPoint y: 64, endPoint x: -5, endPoint y: 38, distance: 214.4
click at [0, 38] on html "menu - apres person Firma Express Inicio Calendario SSS Instructivos Contacto O…" at bounding box center [413, 183] width 826 height 367
paste input "27303637791"
type input "27303637791"
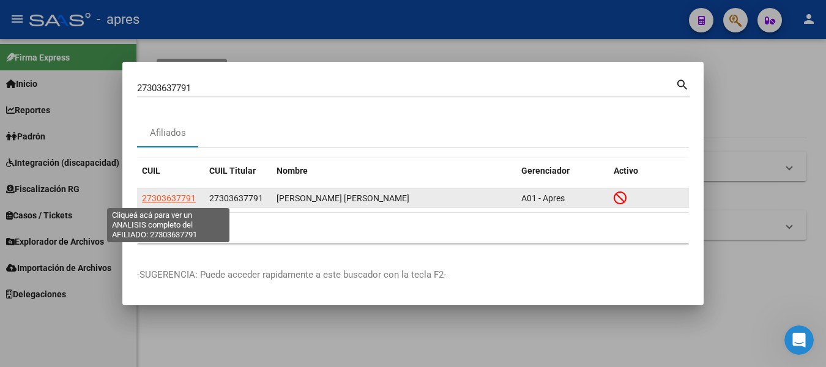
click at [176, 196] on span "27303637791" at bounding box center [169, 198] width 54 height 10
type textarea "27303637791"
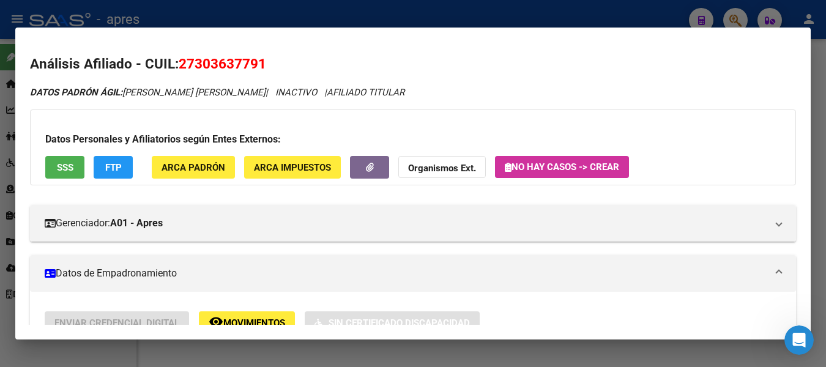
click at [58, 162] on span "SSS" at bounding box center [65, 167] width 17 height 11
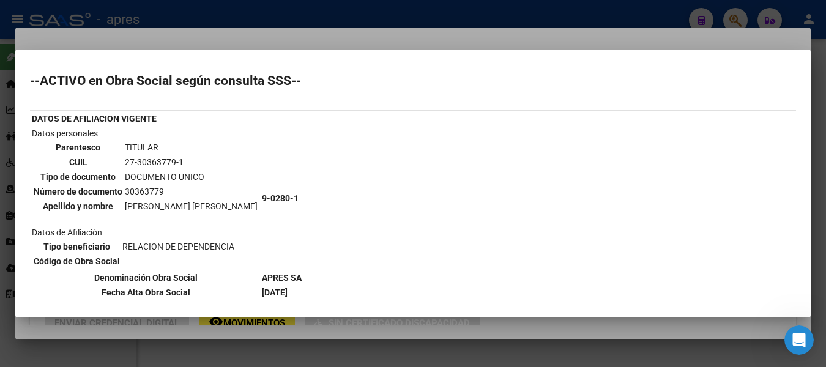
click at [442, 6] on div at bounding box center [413, 183] width 826 height 367
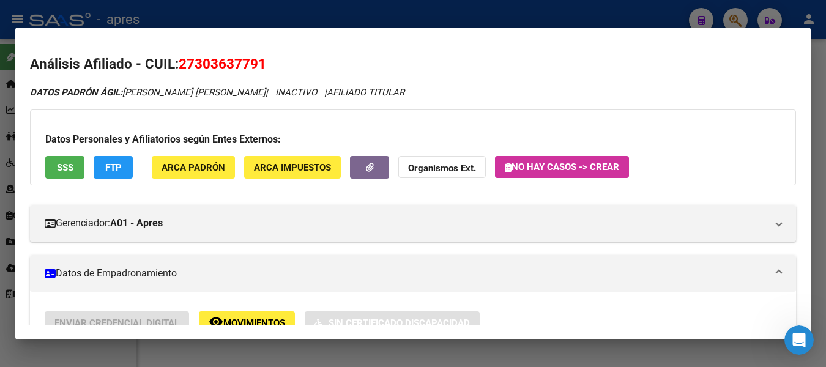
click at [58, 164] on span "SSS" at bounding box center [65, 167] width 17 height 11
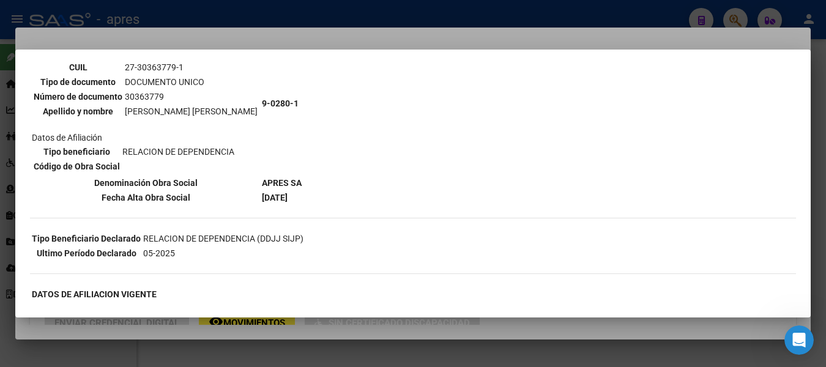
scroll to position [87, 0]
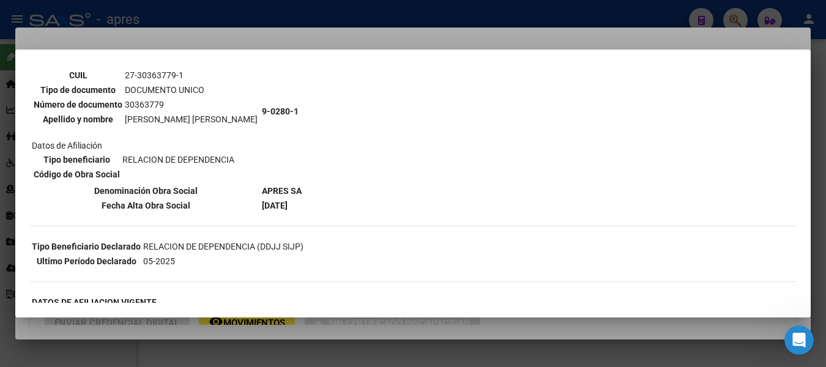
click at [453, 26] on div at bounding box center [413, 183] width 826 height 367
